Goal: Task Accomplishment & Management: Manage account settings

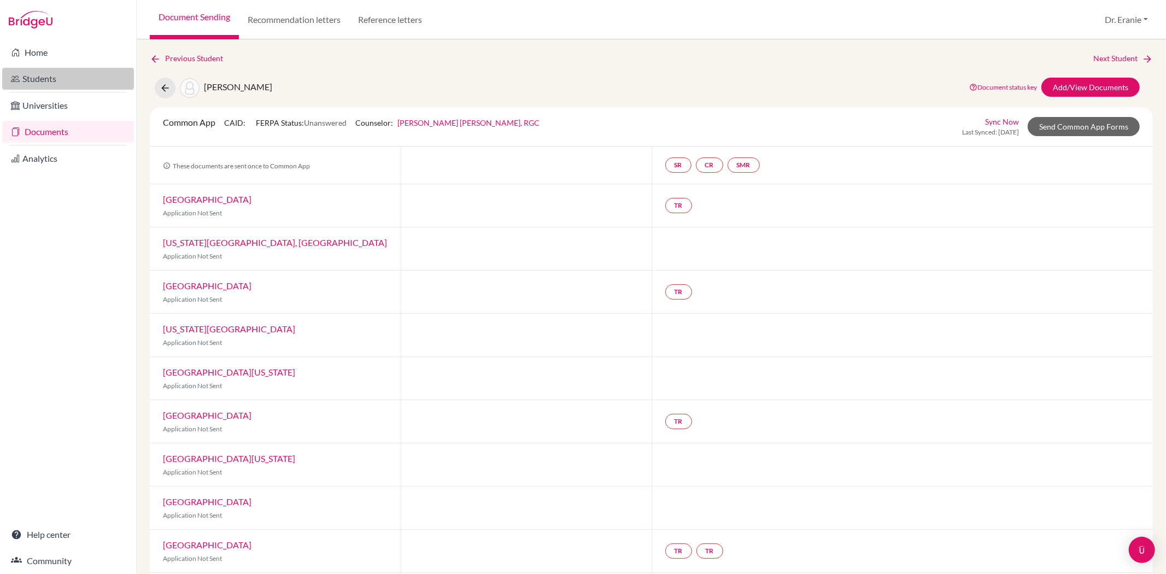
click at [51, 75] on link "Students" at bounding box center [68, 79] width 132 height 22
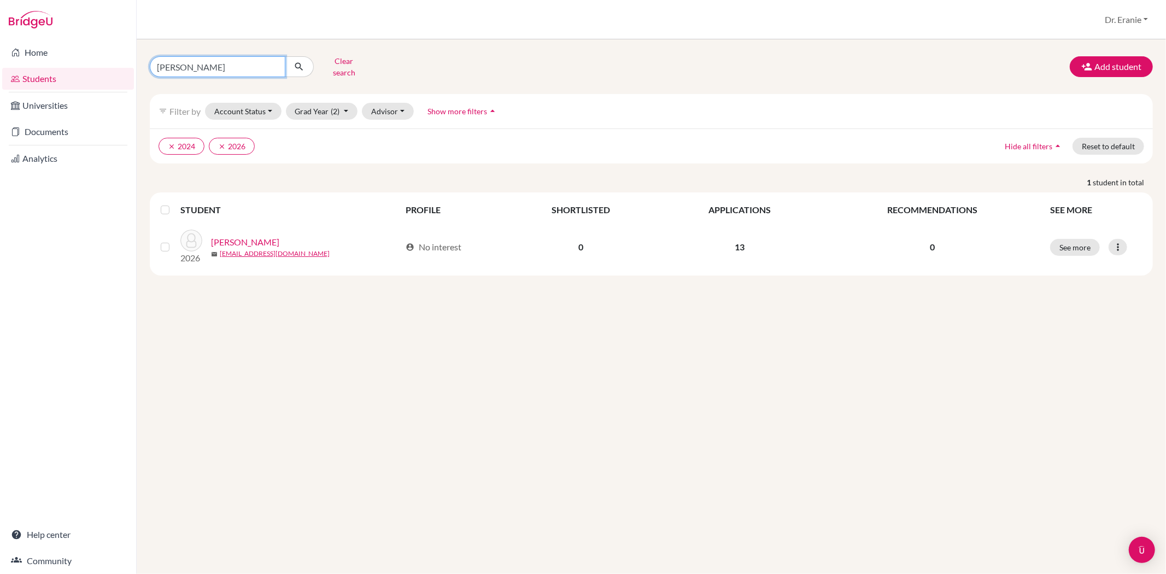
click at [209, 57] on input "Joshua Tsu" at bounding box center [218, 66] width 136 height 21
click at [272, 67] on input "Joshua Tsu" at bounding box center [218, 66] width 136 height 21
click at [352, 63] on button "Clear search" at bounding box center [344, 67] width 61 height 28
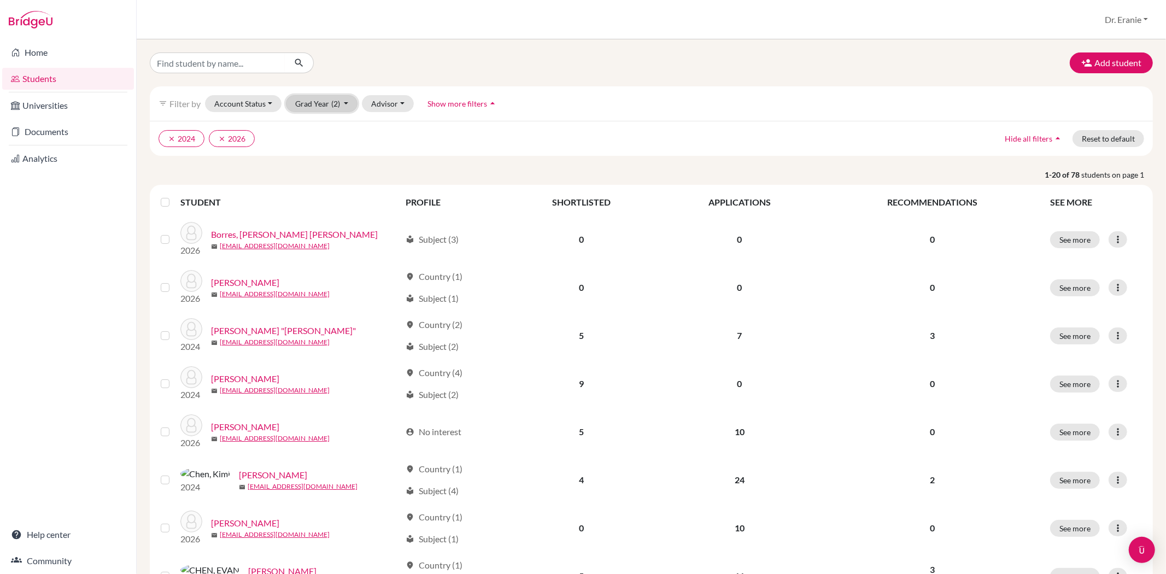
click at [345, 100] on button "Grad Year (2)" at bounding box center [322, 103] width 72 height 17
click at [319, 165] on span "2025" at bounding box center [310, 161] width 20 height 13
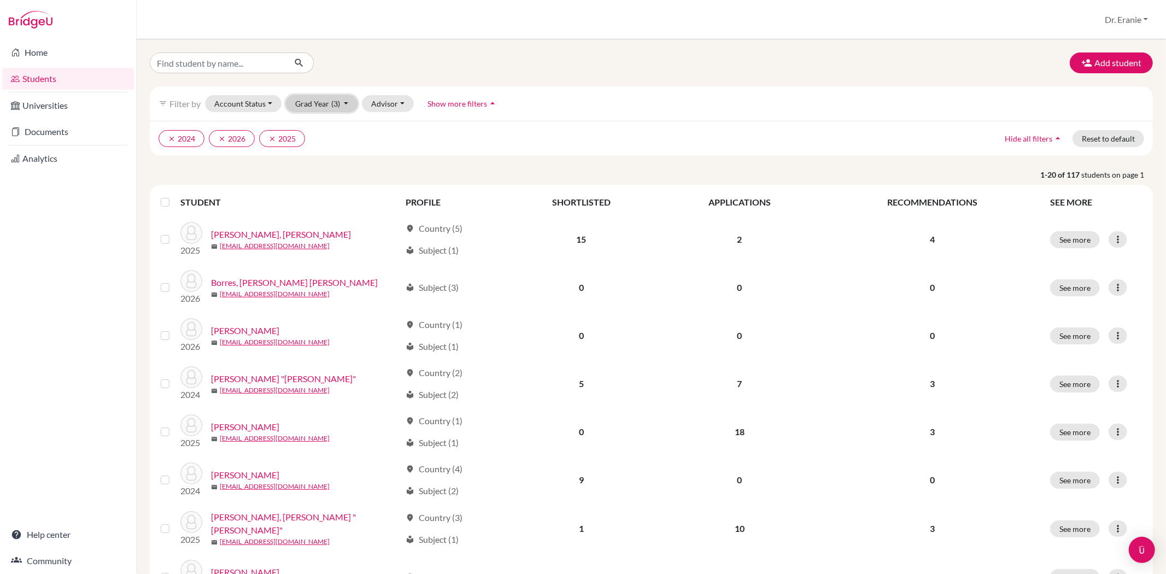
click at [342, 102] on button "Grad Year (3)" at bounding box center [322, 103] width 72 height 17
click at [327, 178] on icon "done" at bounding box center [332, 179] width 11 height 11
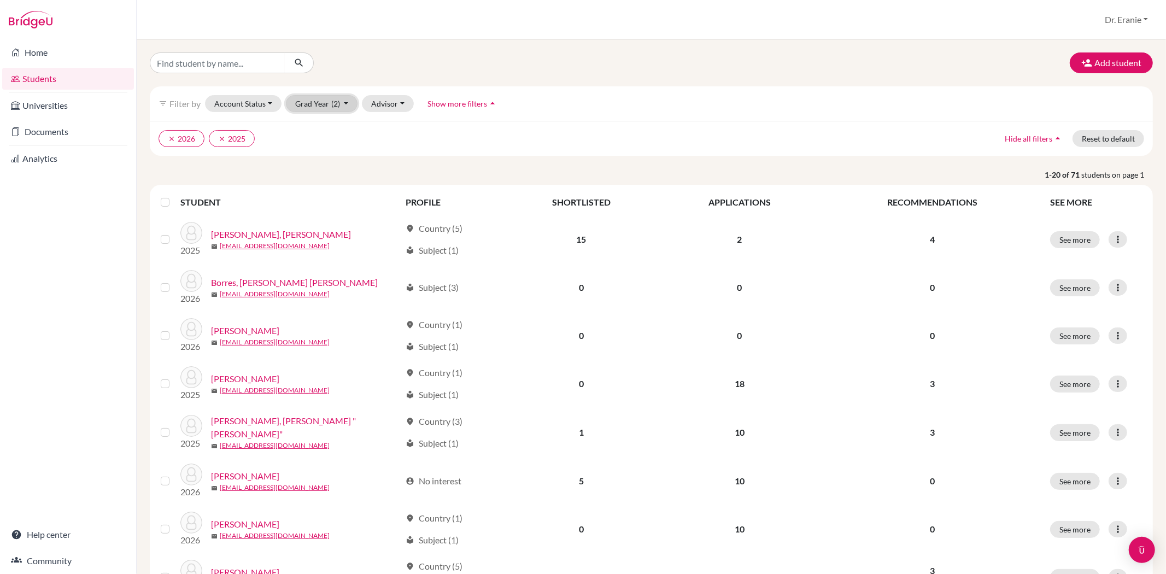
click at [345, 102] on button "Grad Year (2)" at bounding box center [322, 103] width 72 height 17
click at [195, 68] on input "Find student by name..." at bounding box center [218, 63] width 136 height 21
type input "[PERSON_NAME]"
click at [346, 106] on button "Grad Year (2)" at bounding box center [322, 103] width 72 height 17
click at [324, 178] on div "2024" at bounding box center [319, 179] width 38 height 13
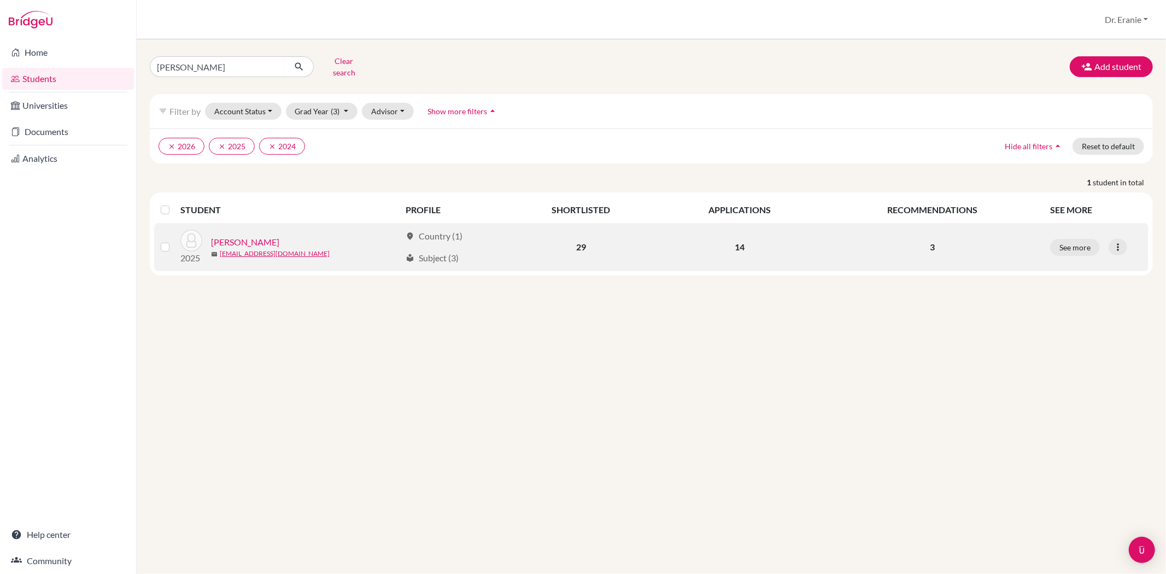
click at [239, 236] on link "[PERSON_NAME]" at bounding box center [245, 242] width 68 height 13
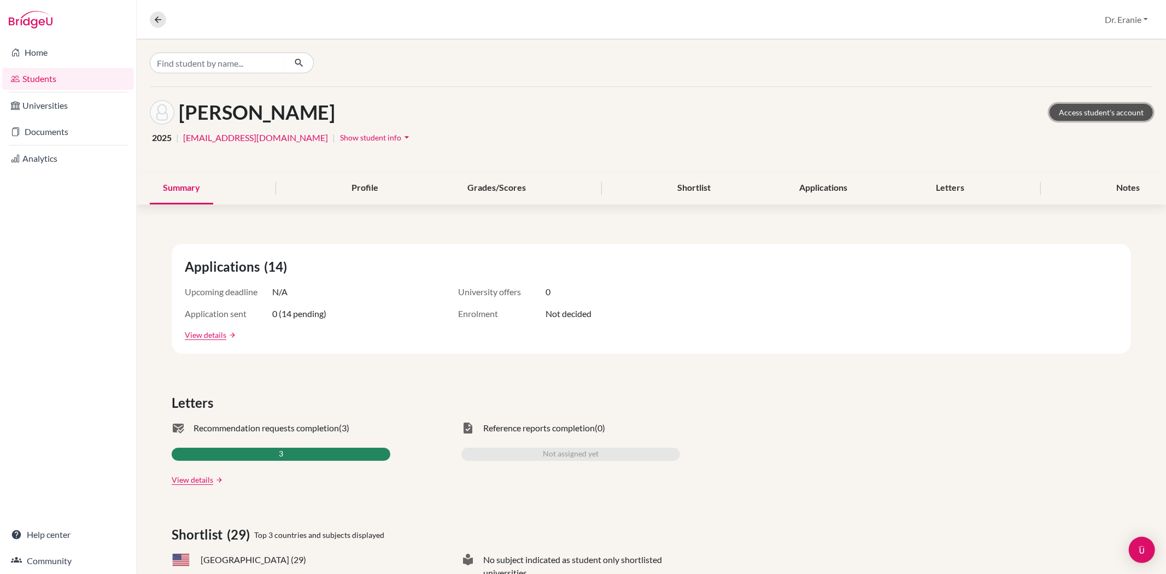
click at [1086, 112] on link "Access student's account" at bounding box center [1101, 112] width 103 height 17
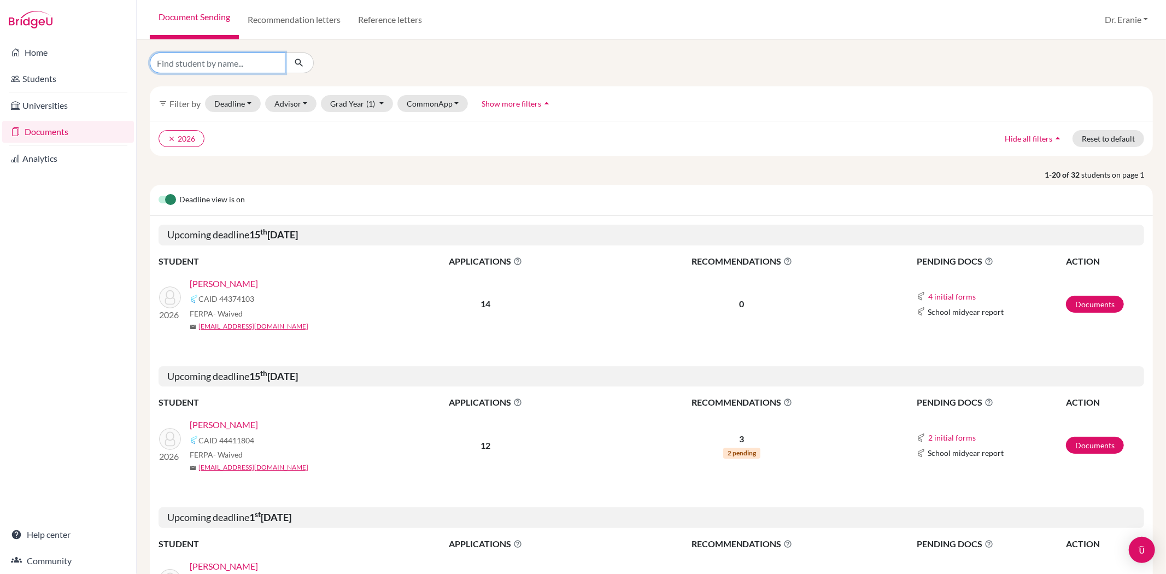
click at [184, 61] on input "Find student by name..." at bounding box center [218, 63] width 136 height 21
type input "ana"
click at [305, 67] on button "submit" at bounding box center [299, 63] width 29 height 21
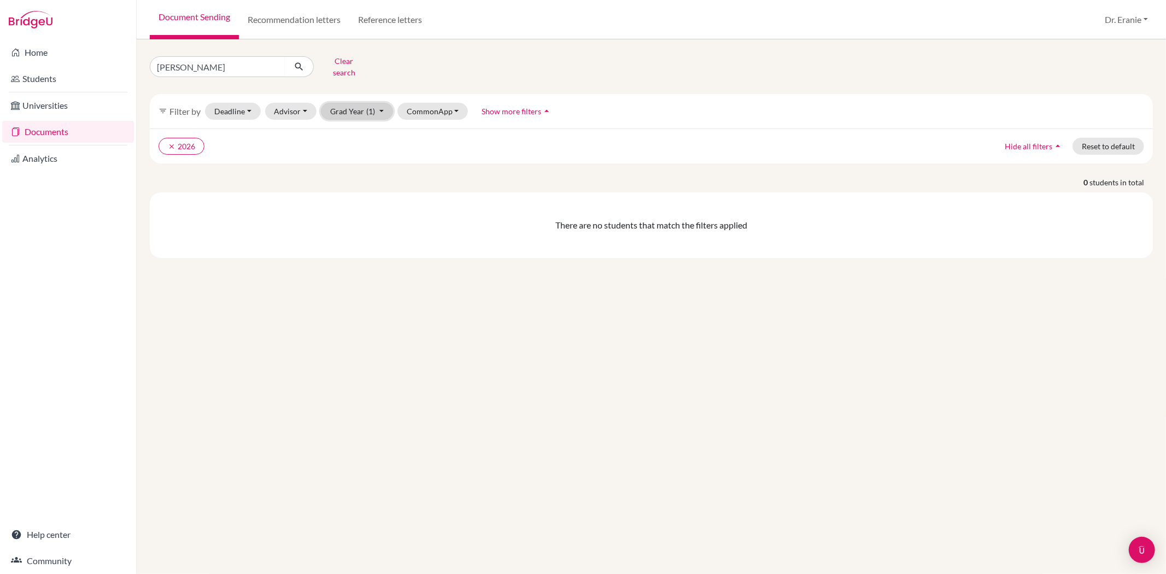
click at [381, 103] on button "Grad Year (1)" at bounding box center [357, 111] width 72 height 17
click at [37, 80] on link "Students" at bounding box center [68, 79] width 132 height 22
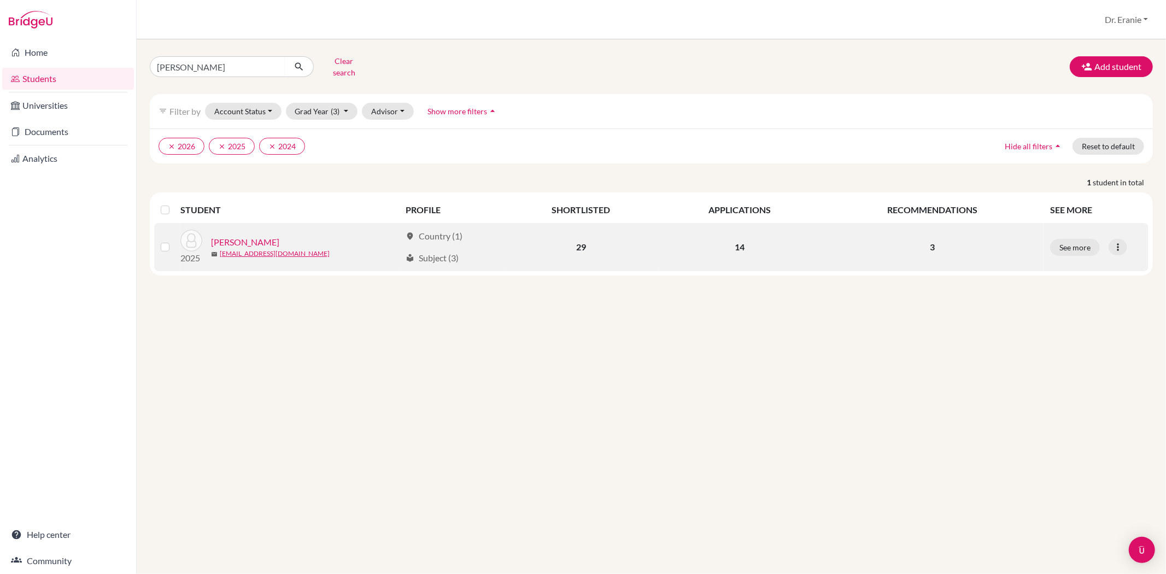
click at [226, 236] on link "Hsu, Anna" at bounding box center [245, 242] width 68 height 13
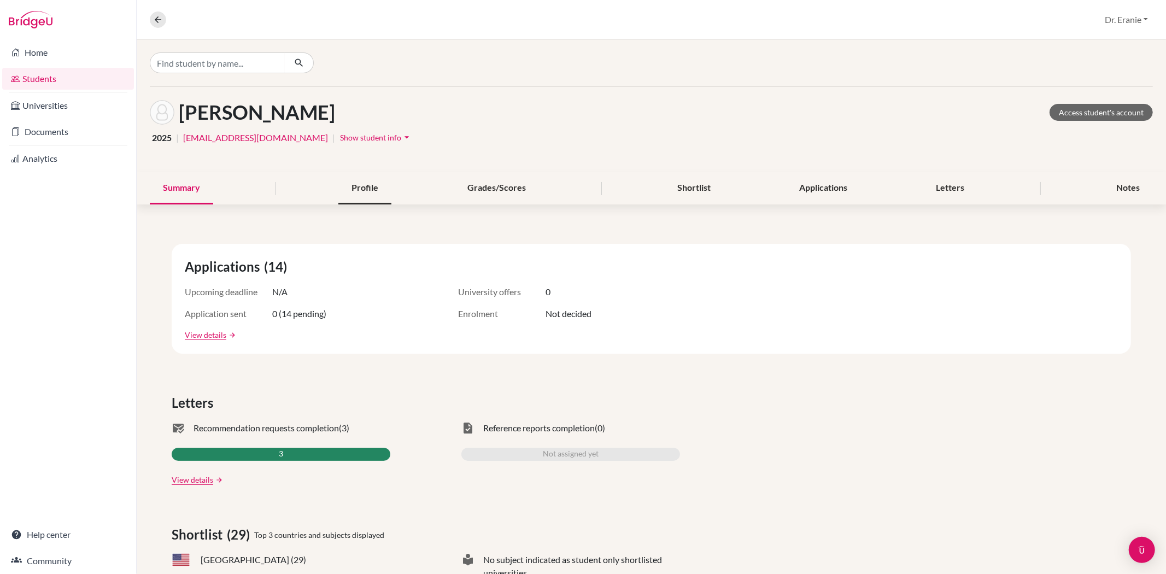
click at [353, 183] on div "Profile" at bounding box center [365, 188] width 53 height 32
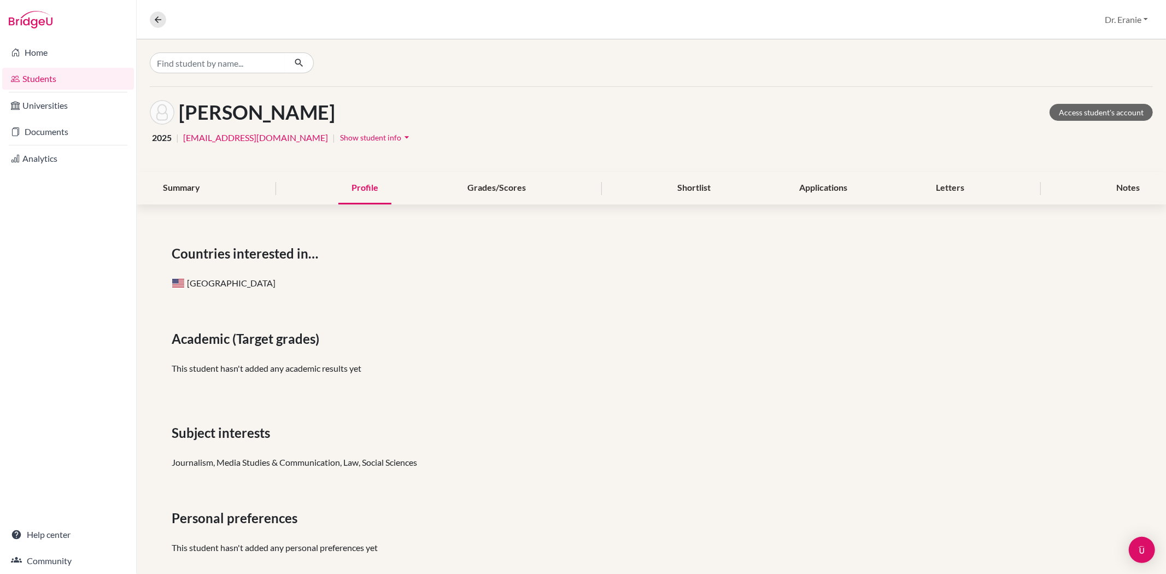
click at [401, 138] on icon "arrow_drop_down" at bounding box center [406, 137] width 11 height 11
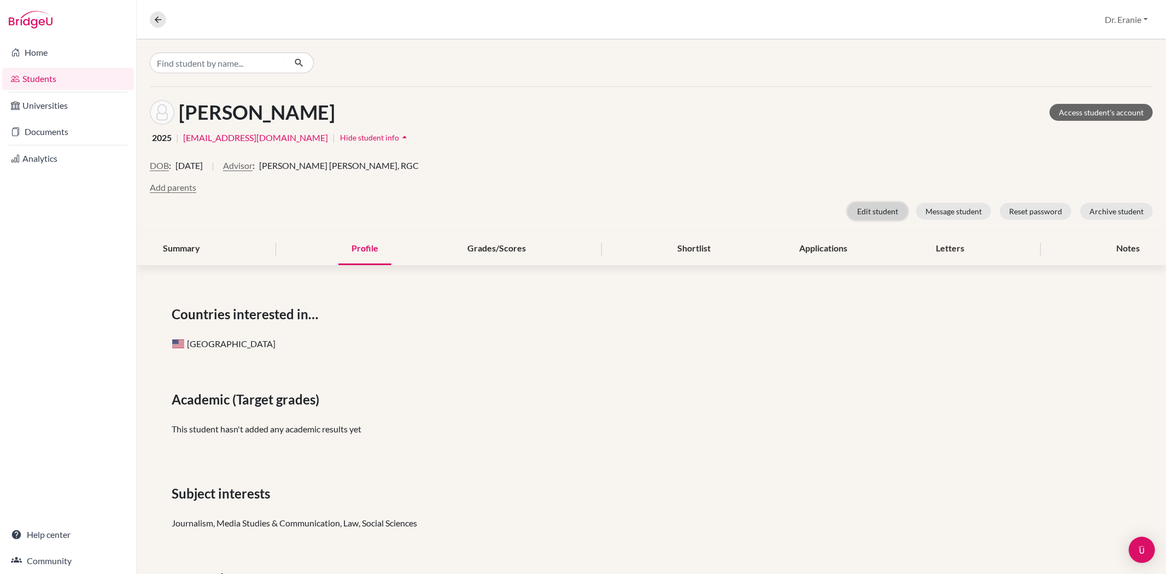
click at [868, 210] on button "Edit student" at bounding box center [878, 211] width 60 height 17
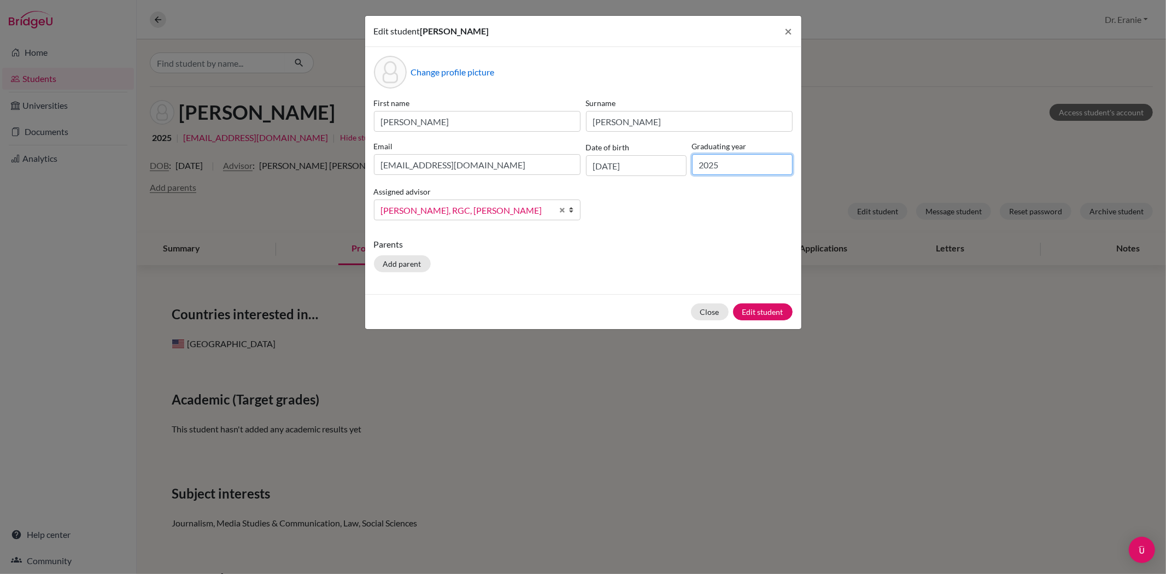
click at [727, 172] on input "2025" at bounding box center [742, 164] width 101 height 21
type input "2026"
click at [777, 312] on button "Edit student" at bounding box center [763, 312] width 60 height 17
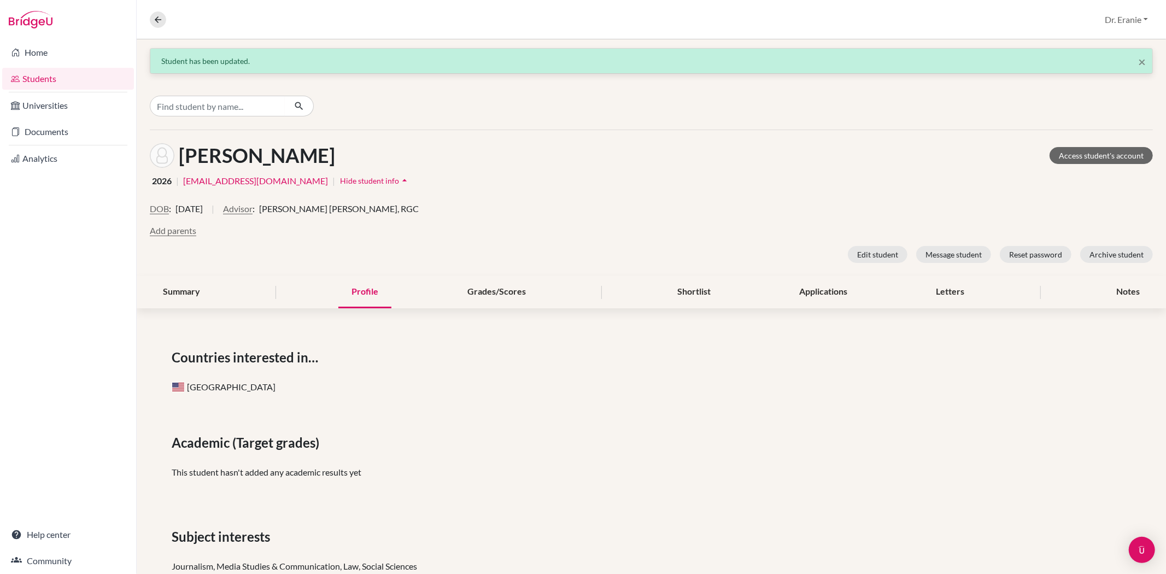
click at [633, 161] on div "Hsu, Anna Access student's account" at bounding box center [652, 155] width 1004 height 25
click at [44, 129] on link "Documents" at bounding box center [68, 132] width 132 height 22
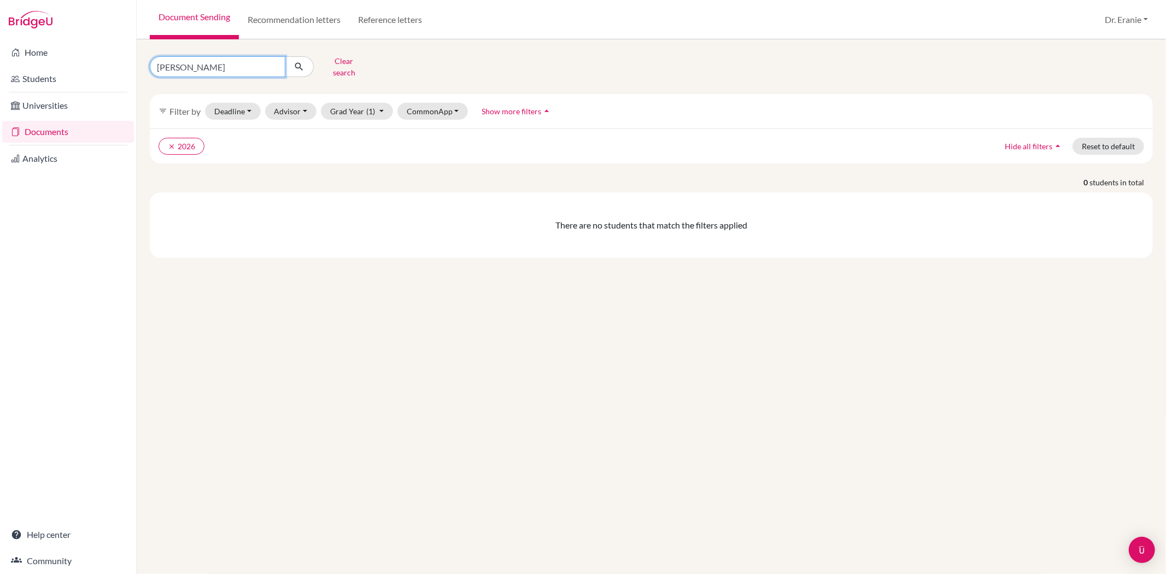
click at [249, 66] on input "[PERSON_NAME]" at bounding box center [218, 66] width 136 height 21
click at [299, 62] on icon "submit" at bounding box center [299, 66] width 11 height 11
click at [378, 103] on button "Grad Year (1)" at bounding box center [357, 111] width 72 height 17
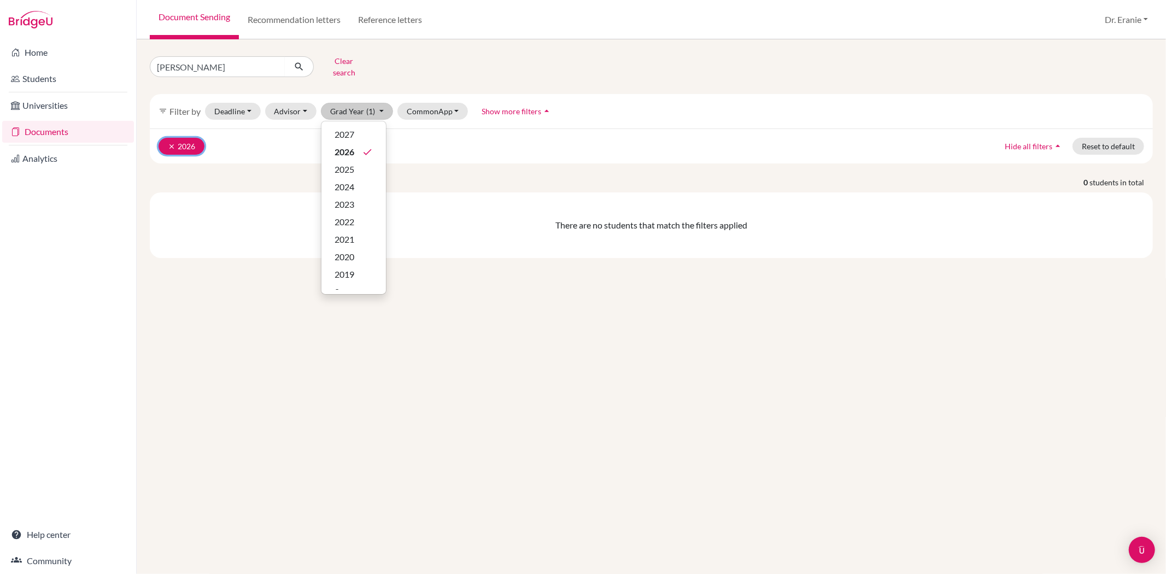
click at [189, 139] on button "clear 2026" at bounding box center [182, 146] width 46 height 17
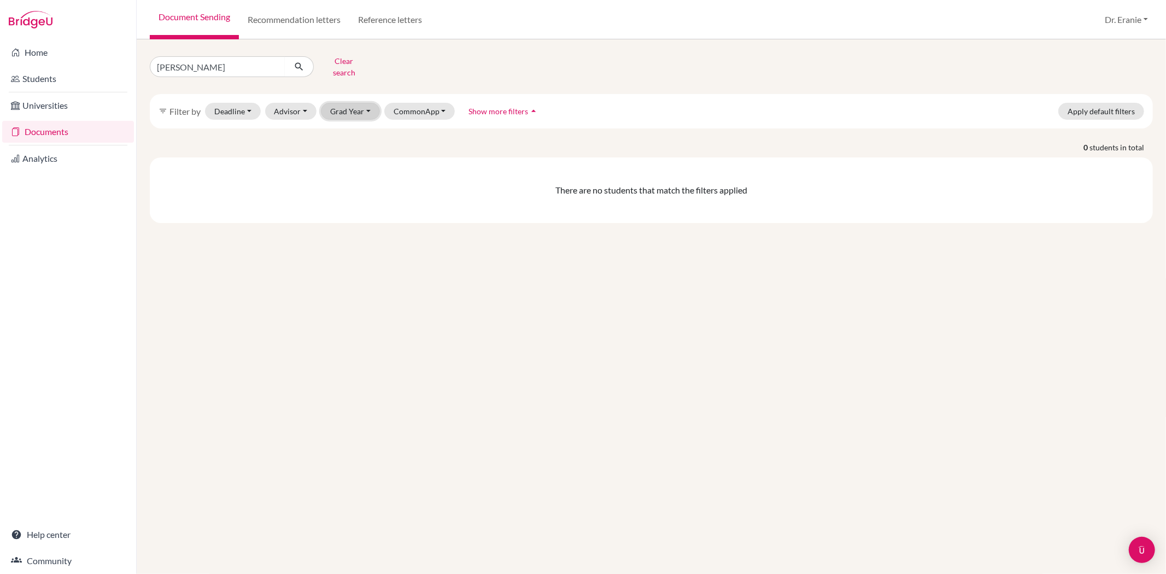
click at [333, 103] on button "Grad Year" at bounding box center [350, 111] width 59 height 17
click at [341, 145] on span "2026" at bounding box center [345, 151] width 20 height 13
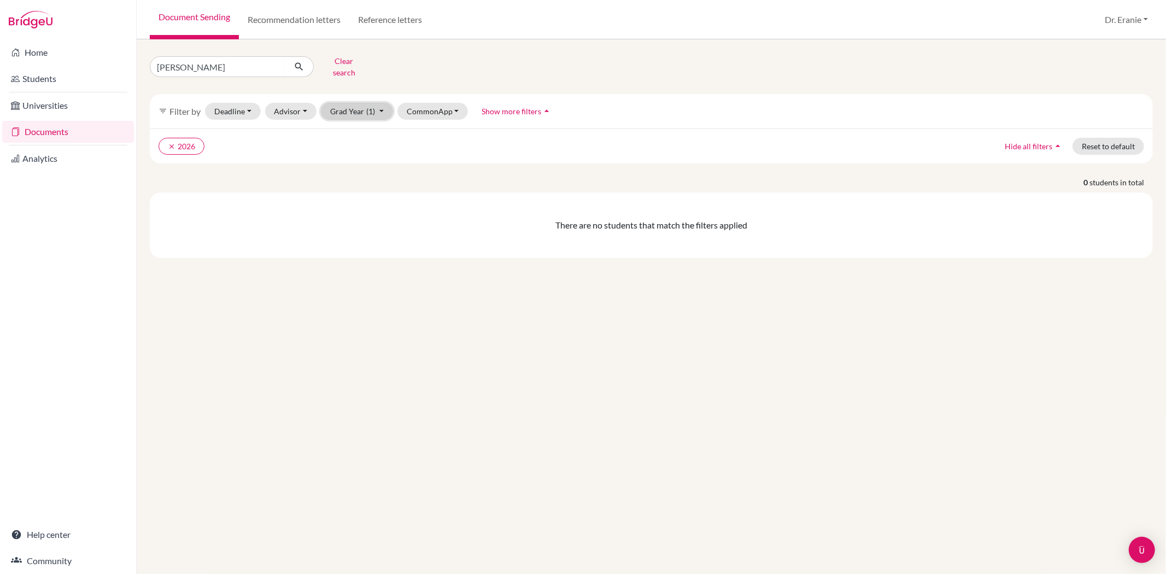
click at [374, 103] on button "Grad Year (1)" at bounding box center [357, 111] width 72 height 17
click at [347, 163] on span "2025" at bounding box center [345, 169] width 20 height 13
click at [195, 138] on button "clear 2026" at bounding box center [182, 146] width 46 height 17
click at [381, 103] on button "Grad Year (1)" at bounding box center [357, 111] width 72 height 17
click at [345, 145] on span "2026" at bounding box center [345, 151] width 20 height 13
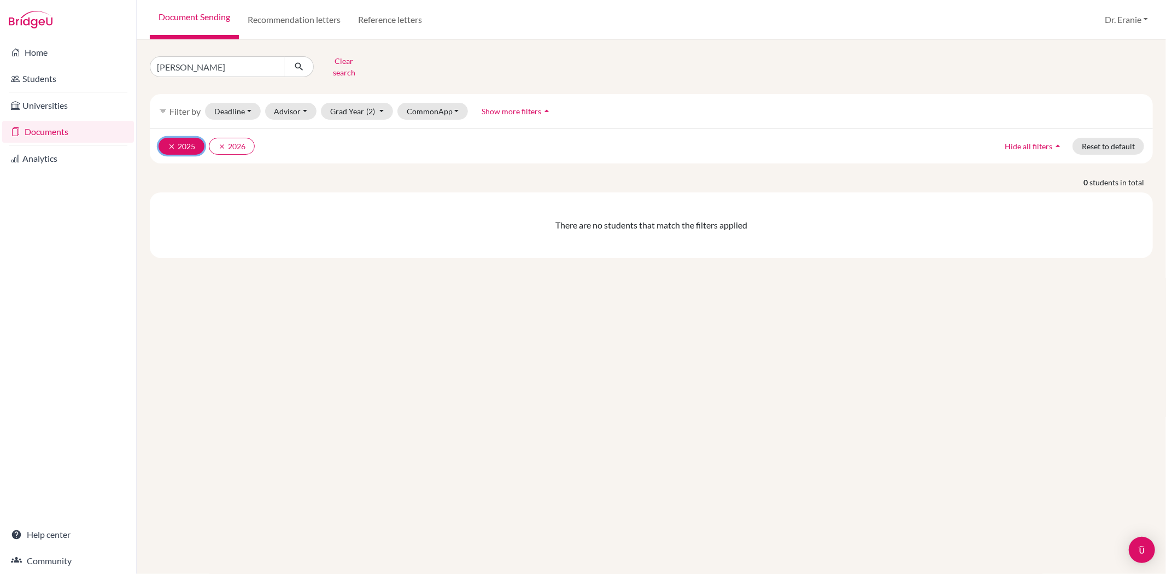
click at [170, 143] on icon "clear" at bounding box center [172, 147] width 8 height 8
click at [50, 130] on link "Documents" at bounding box center [68, 132] width 132 height 22
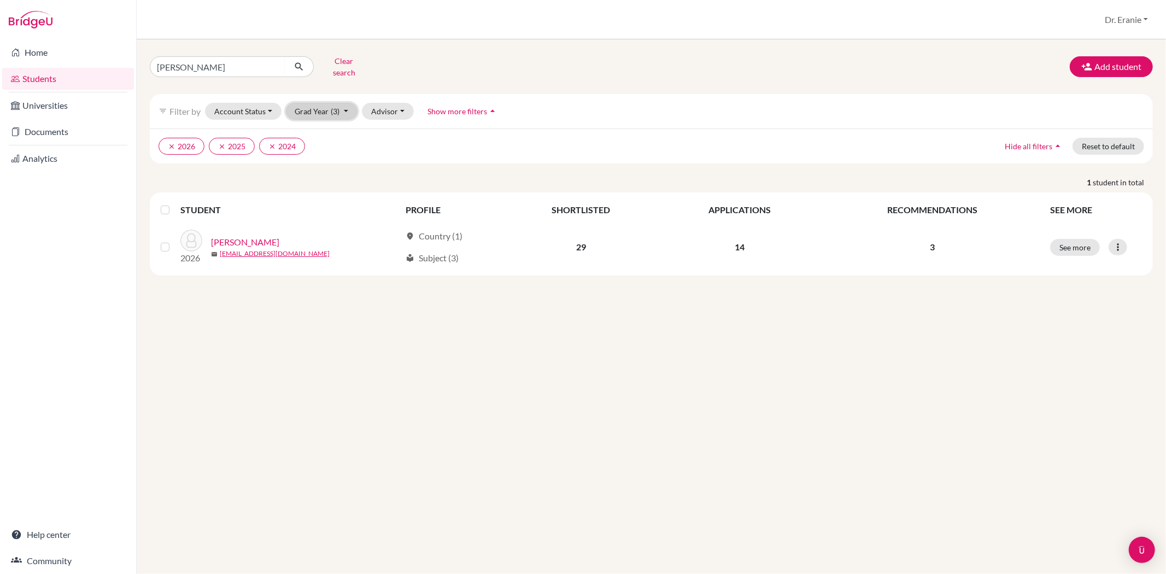
click at [343, 103] on button "Grad Year (3)" at bounding box center [322, 111] width 72 height 17
click at [39, 80] on link "Students" at bounding box center [68, 79] width 132 height 22
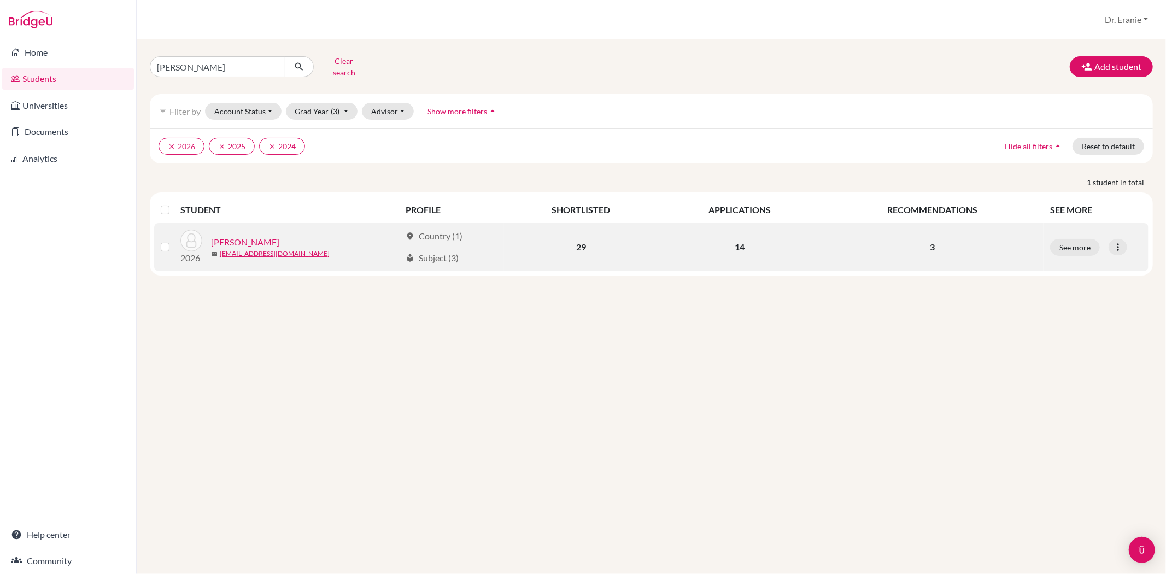
click at [217, 236] on link "[PERSON_NAME]" at bounding box center [245, 242] width 68 height 13
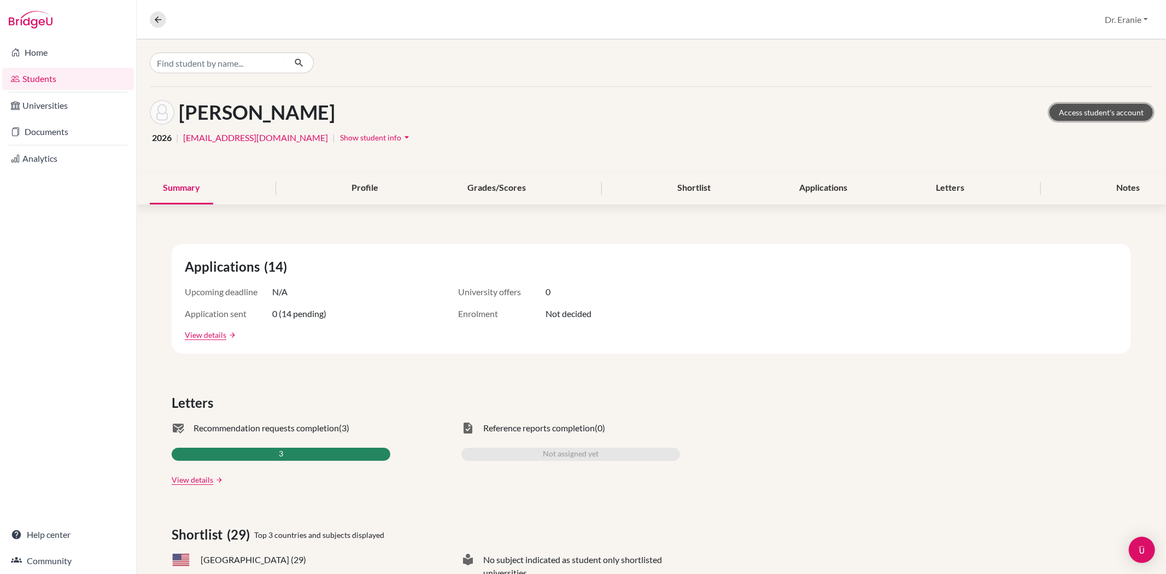
click at [1087, 108] on link "Access student's account" at bounding box center [1101, 112] width 103 height 17
click at [359, 190] on div "Profile" at bounding box center [365, 188] width 53 height 32
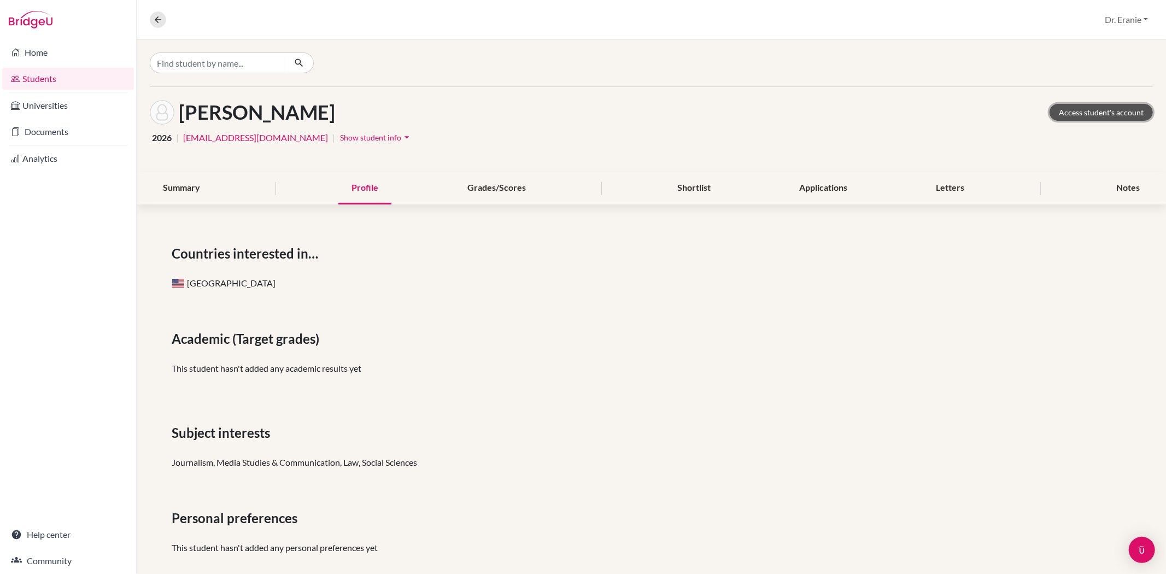
click at [1107, 106] on link "Access student's account" at bounding box center [1101, 112] width 103 height 17
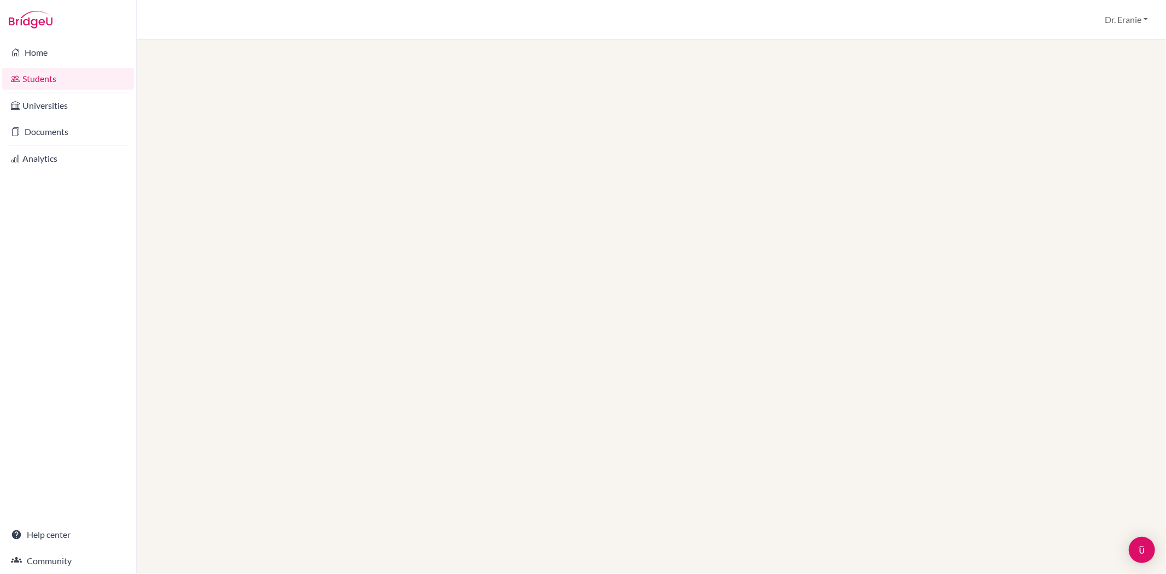
click at [36, 74] on link "Students" at bounding box center [68, 79] width 132 height 22
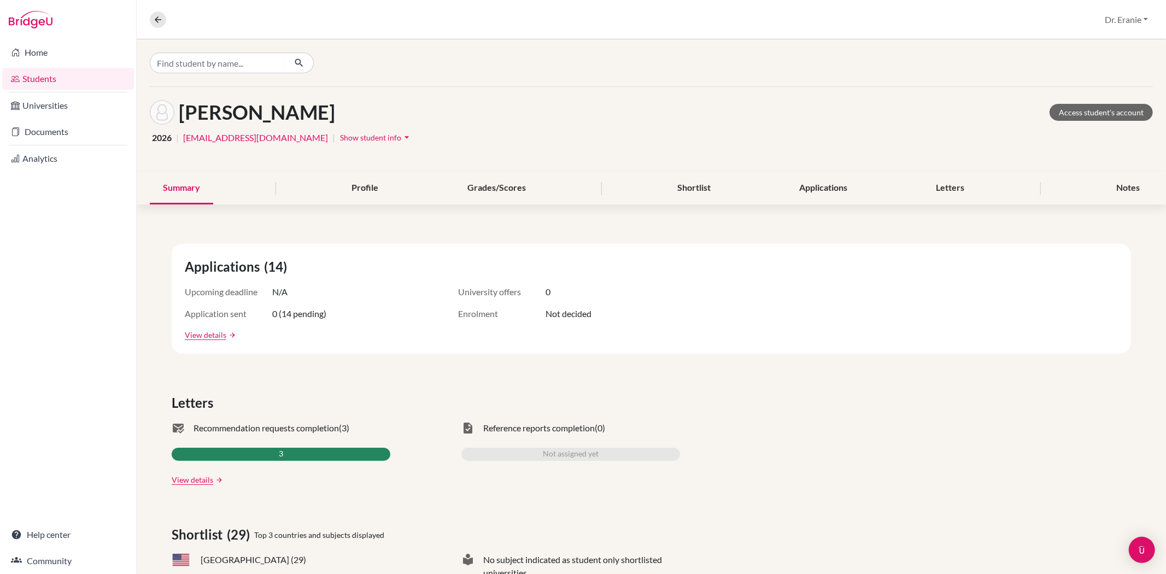
click at [401, 135] on icon "arrow_drop_down" at bounding box center [406, 137] width 11 height 11
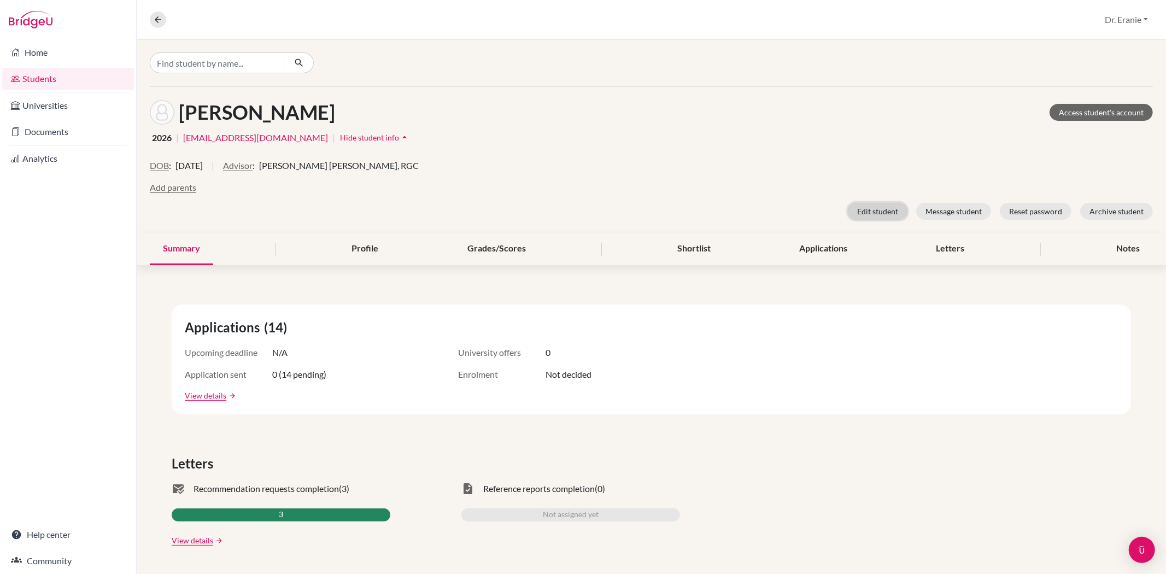
click at [871, 208] on button "Edit student" at bounding box center [878, 211] width 60 height 17
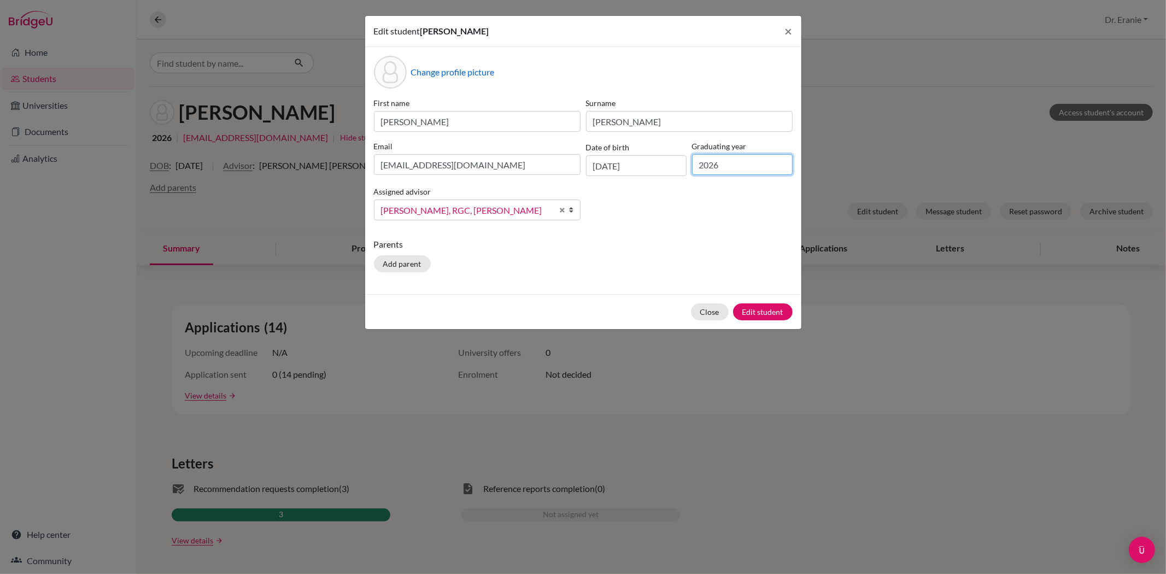
click at [745, 172] on input "2026" at bounding box center [742, 164] width 101 height 21
type input "2025"
click at [756, 315] on button "Edit student" at bounding box center [763, 312] width 60 height 17
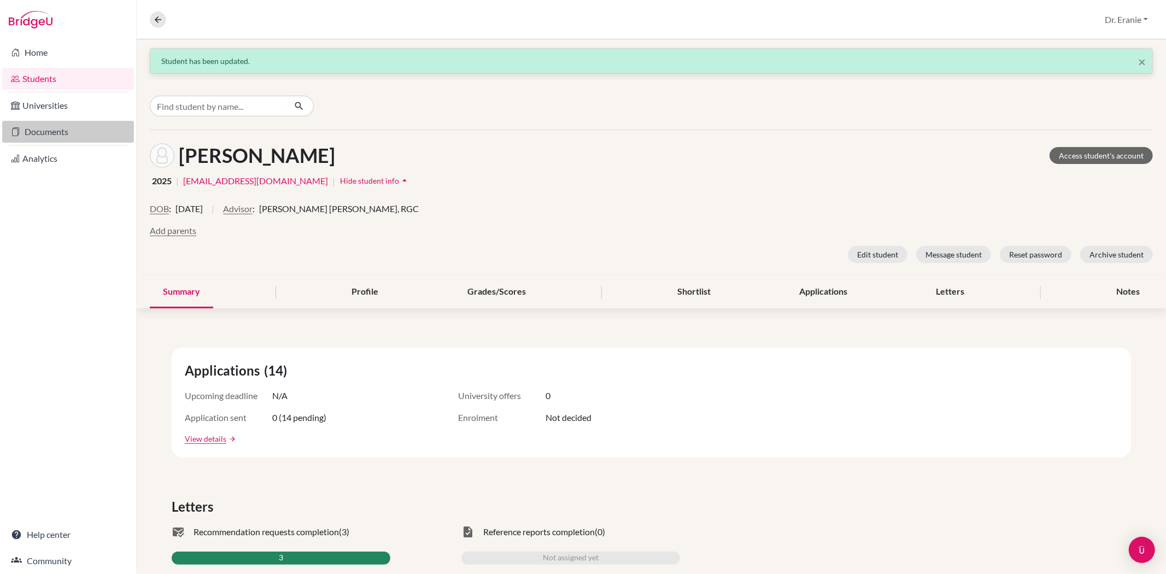
click at [44, 129] on link "Documents" at bounding box center [68, 132] width 132 height 22
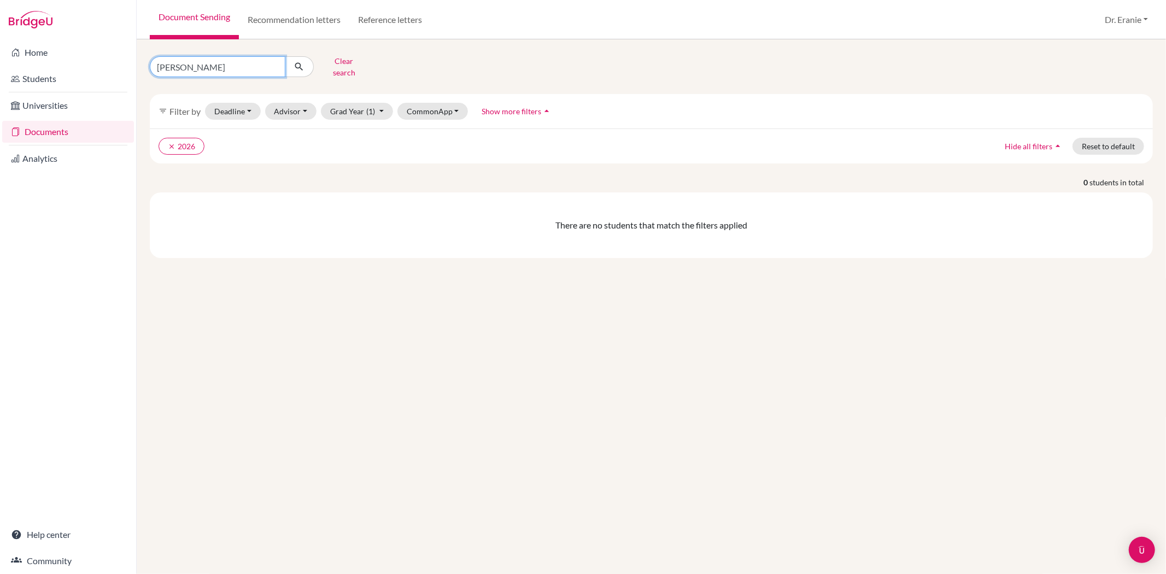
click at [257, 63] on input "[PERSON_NAME]" at bounding box center [218, 66] width 136 height 21
click at [173, 143] on icon "clear" at bounding box center [172, 147] width 8 height 8
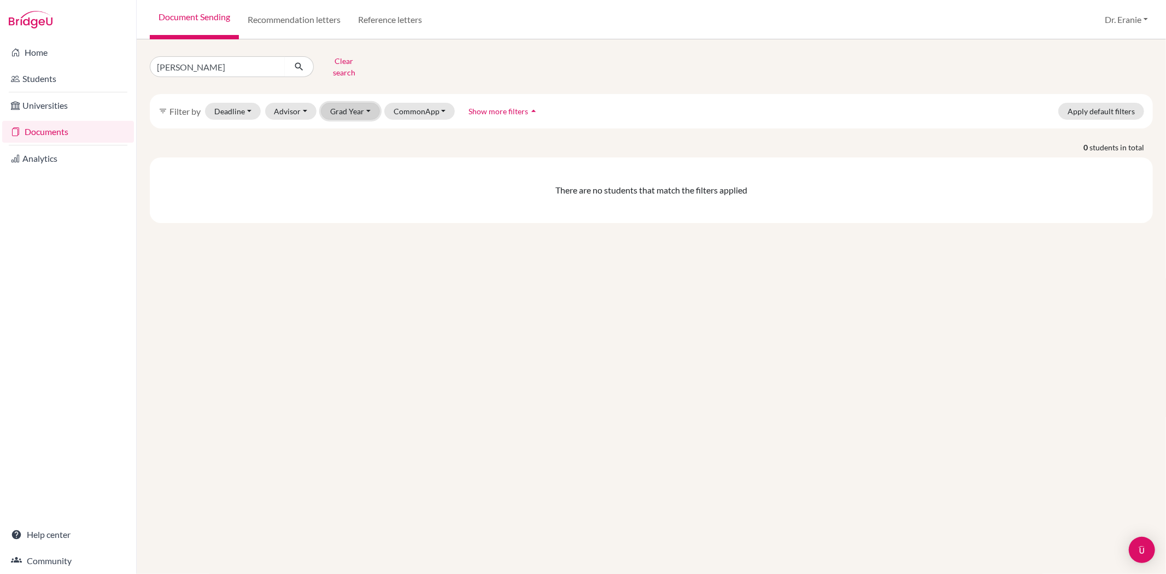
click at [367, 103] on button "Grad Year" at bounding box center [350, 111] width 59 height 17
click at [339, 163] on span "2025" at bounding box center [345, 169] width 20 height 13
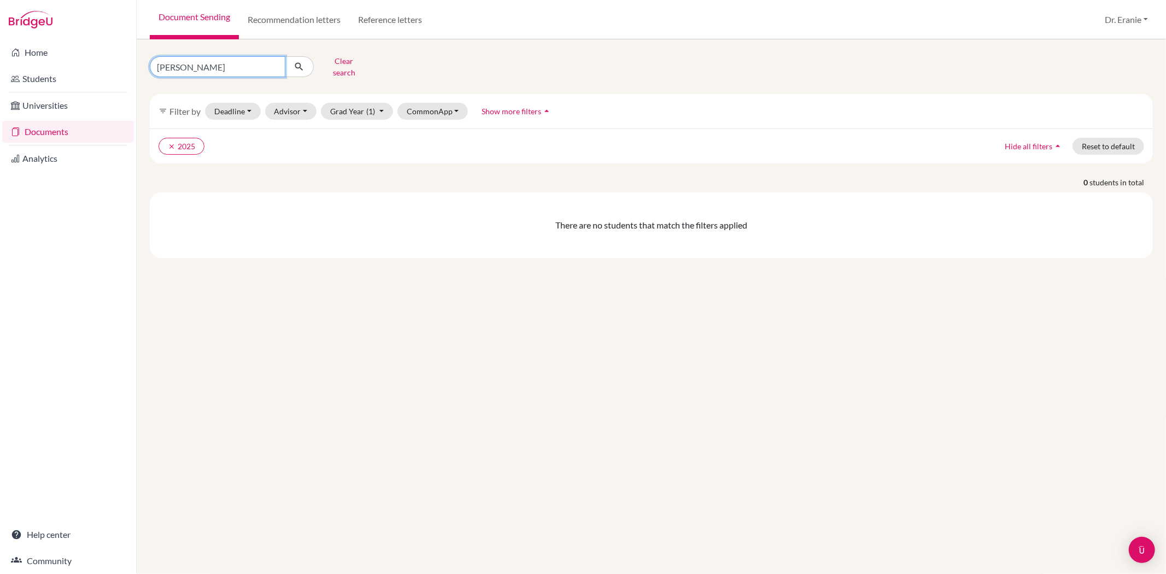
click at [198, 61] on input "[PERSON_NAME]" at bounding box center [218, 66] width 136 height 21
type input "[PERSON_NAME]"
click at [303, 61] on icon "submit" at bounding box center [299, 66] width 11 height 11
click at [54, 131] on link "Documents" at bounding box center [68, 132] width 132 height 22
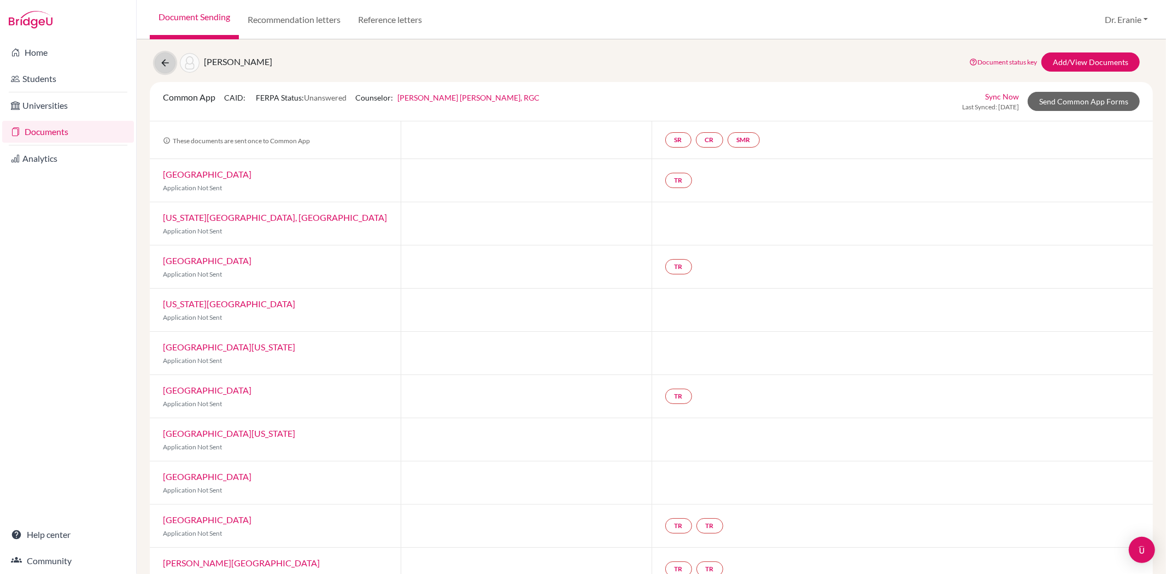
click at [160, 62] on icon at bounding box center [165, 62] width 11 height 11
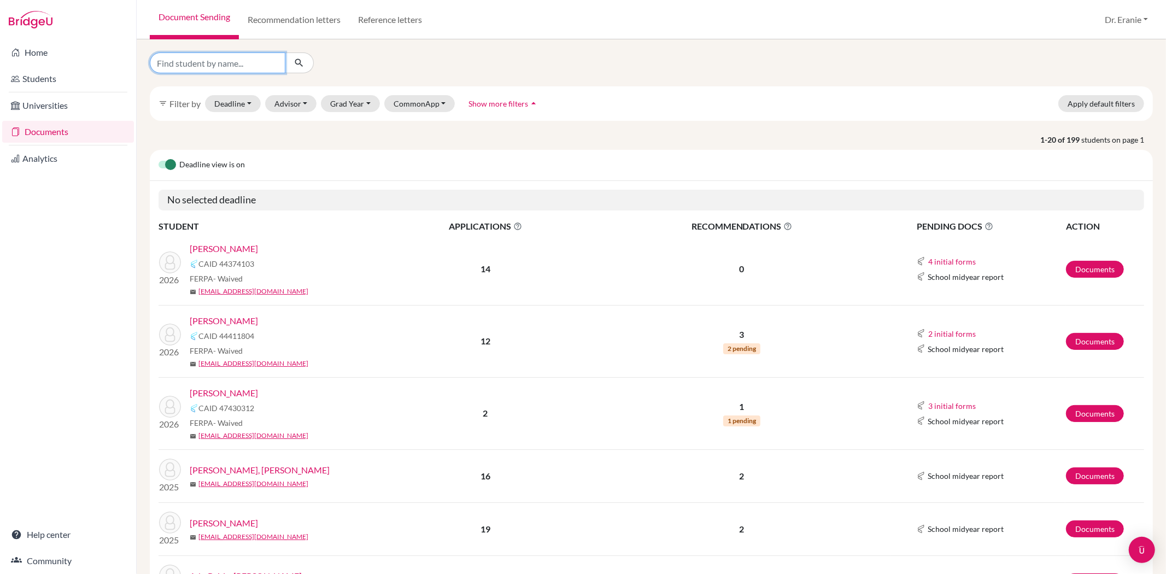
click at [270, 62] on input "Find student by name..." at bounding box center [218, 63] width 136 height 21
type input "Anna Hsu"
click at [301, 66] on icon "submit" at bounding box center [299, 62] width 11 height 11
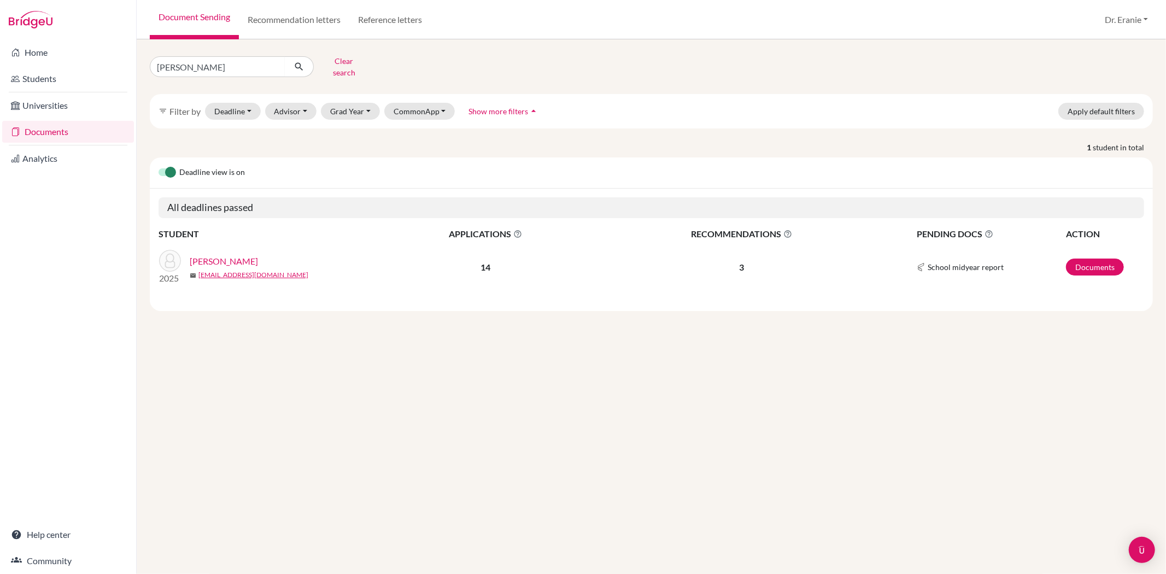
click at [217, 255] on link "[PERSON_NAME]" at bounding box center [224, 261] width 68 height 13
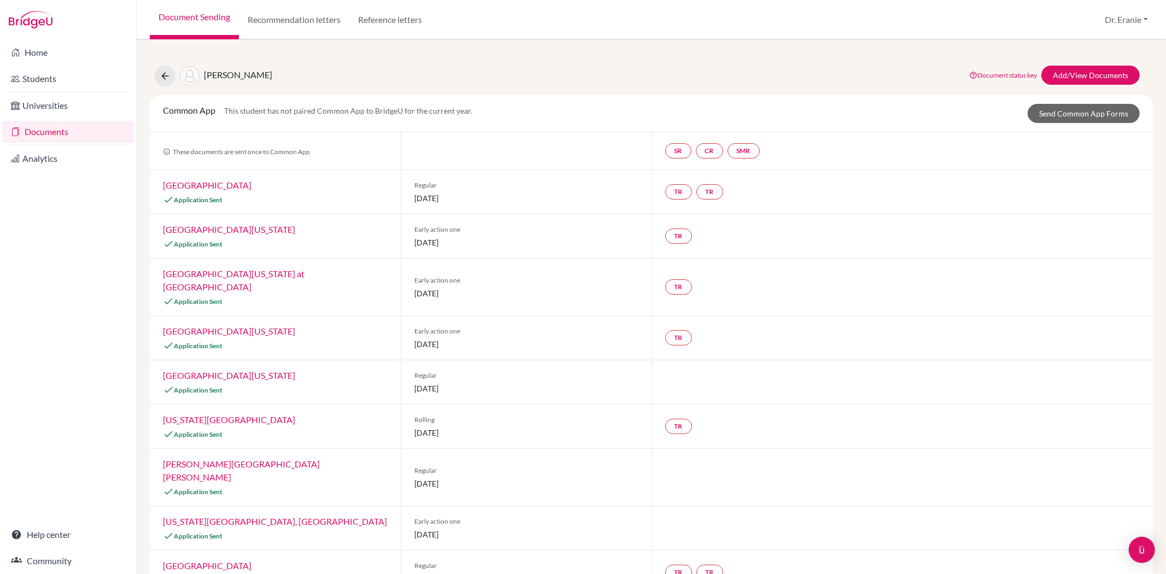
click at [67, 132] on link "Documents" at bounding box center [68, 132] width 132 height 22
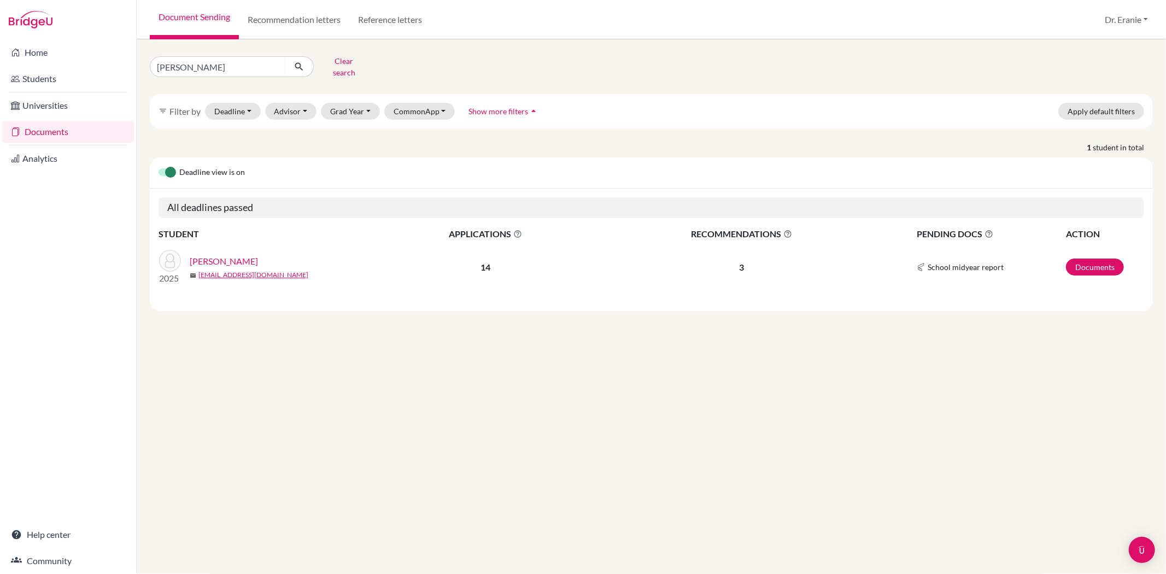
click at [218, 255] on link "[PERSON_NAME]" at bounding box center [224, 261] width 68 height 13
